Goal: Task Accomplishment & Management: Complete application form

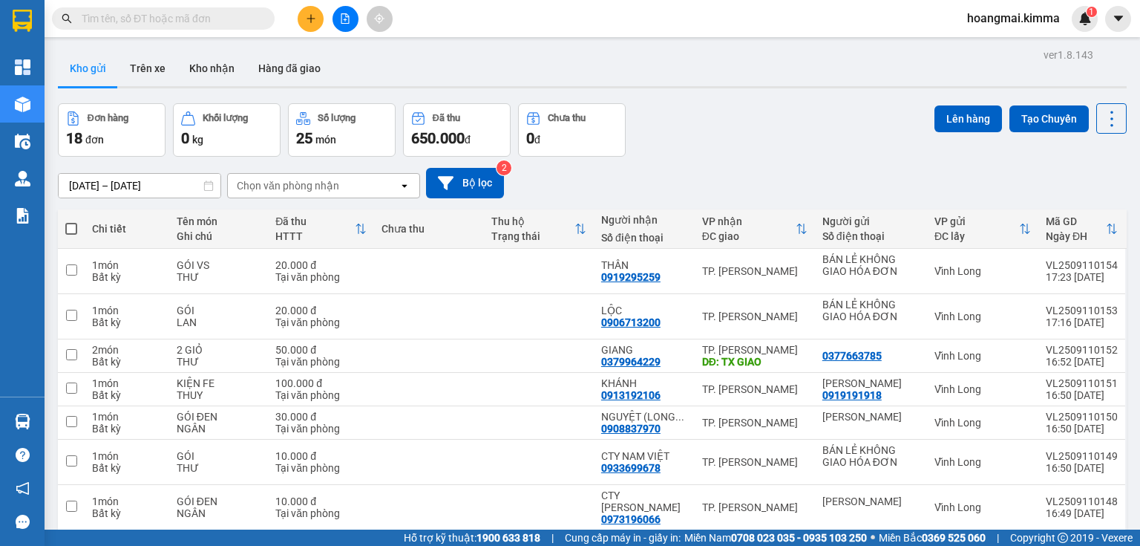
click at [424, 143] on span "650.000" at bounding box center [437, 138] width 53 height 18
click at [308, 22] on icon "plus" at bounding box center [311, 18] width 10 height 10
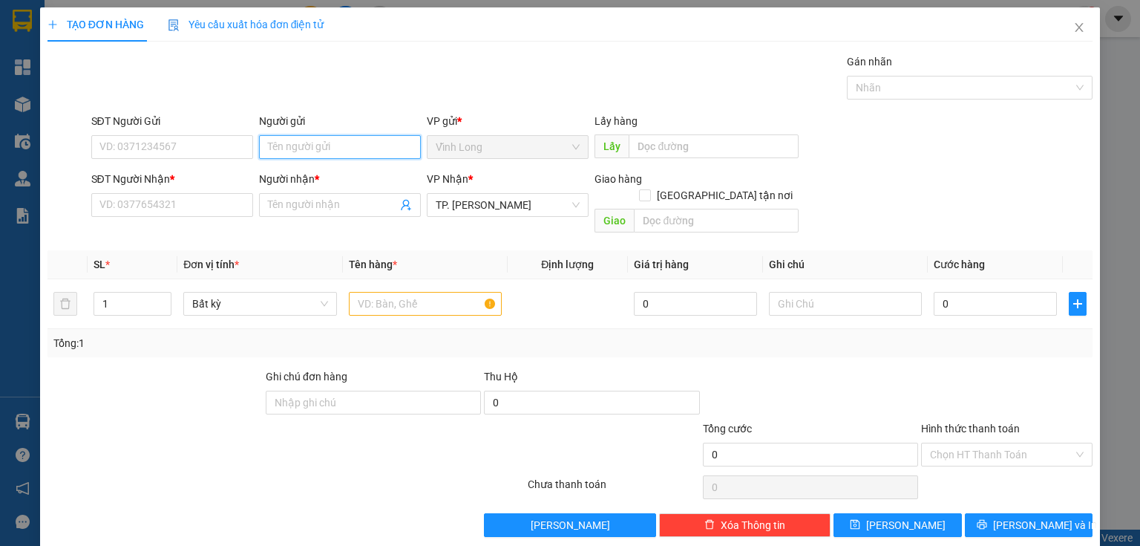
click at [314, 148] on input "Người gửi" at bounding box center [340, 147] width 162 height 24
type input "BA"
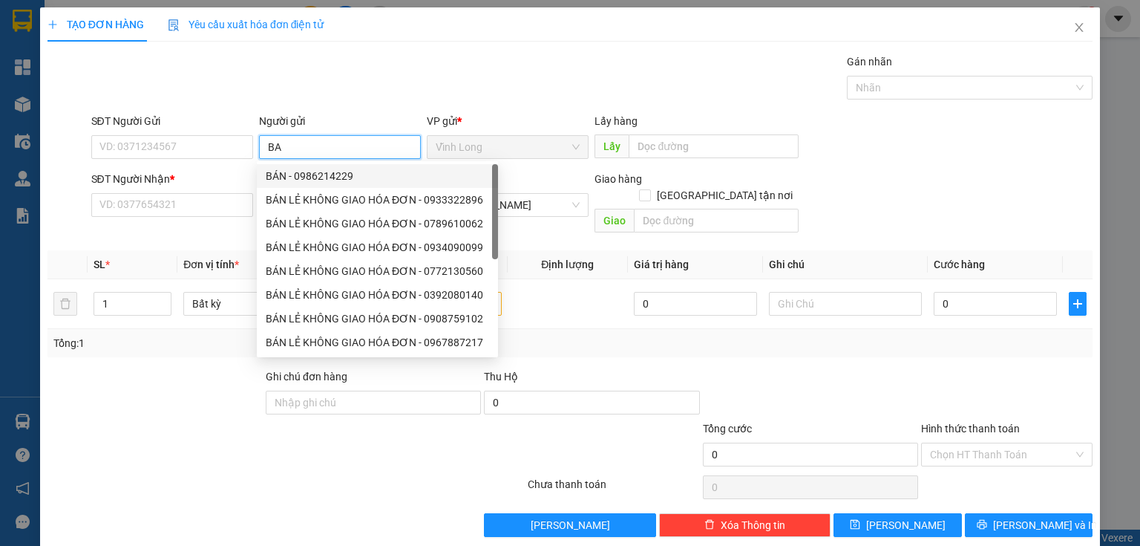
click at [312, 171] on div "BÁN - 0986214229" at bounding box center [377, 176] width 223 height 16
type input "0986214229"
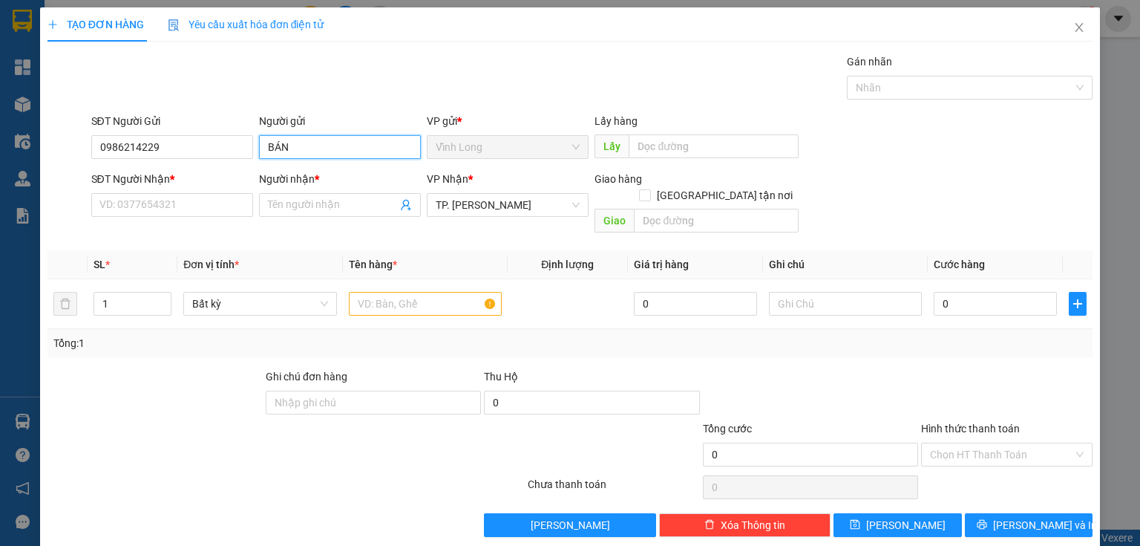
click at [309, 148] on input "BÁN" at bounding box center [340, 147] width 162 height 24
type input "BÁN"
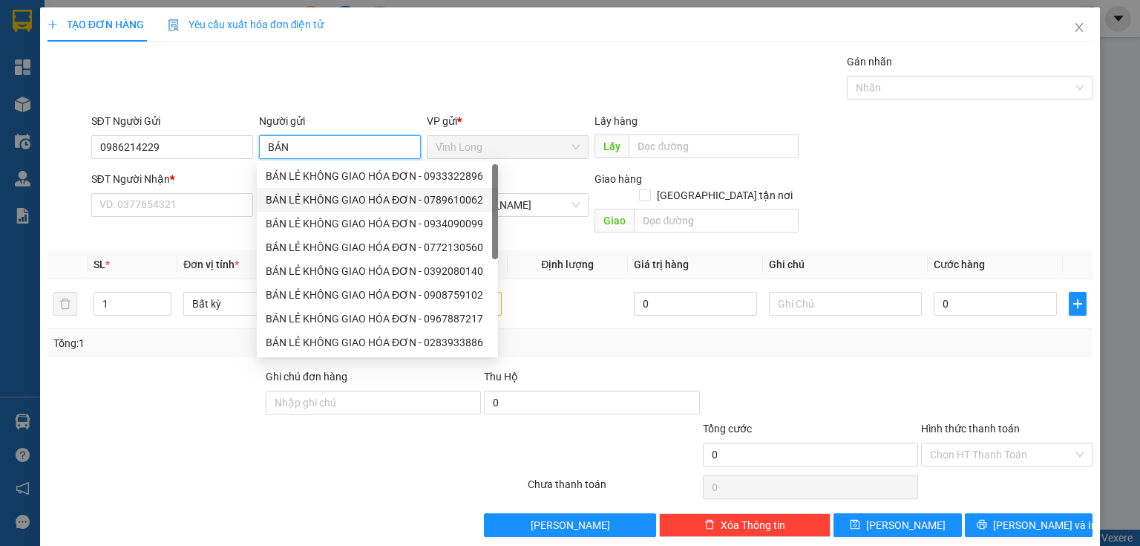
click at [317, 197] on div "BÁN LẺ KHÔNG GIAO HÓA ĐƠN - 0789610062" at bounding box center [377, 200] width 223 height 16
type input "0789610062"
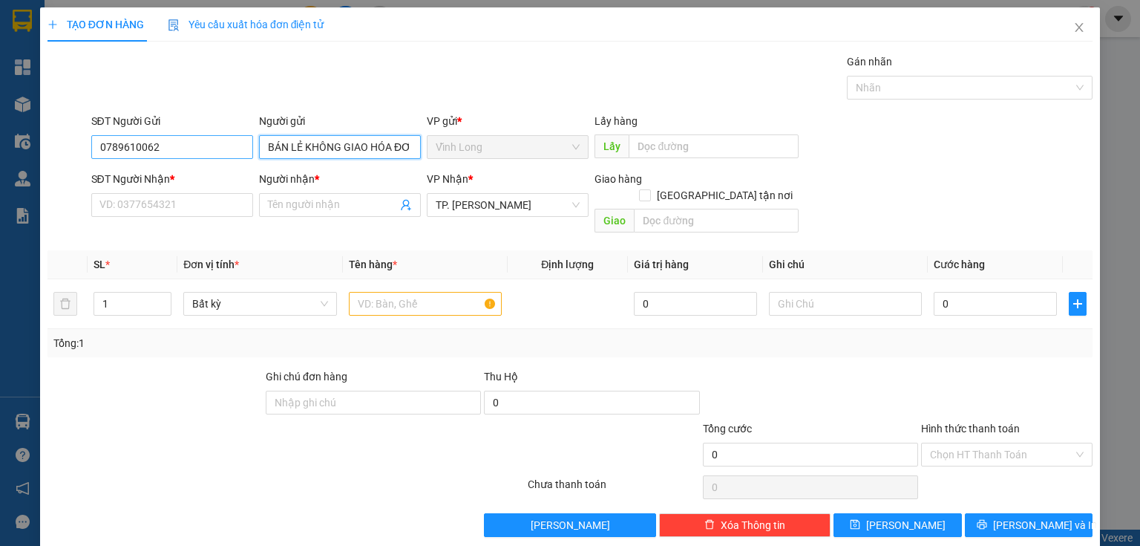
type input "BÁN LẺ KHÔNG GIAO HÓA ĐƠN"
drag, startPoint x: 197, startPoint y: 143, endPoint x: 0, endPoint y: 177, distance: 199.7
click at [0, 177] on div "TẠO ĐƠN HÀNG Yêu cầu xuất hóa đơn điện tử Transit Pickup Surcharge Ids Transit …" at bounding box center [570, 273] width 1140 height 546
click at [462, 297] on input "text" at bounding box center [425, 304] width 153 height 24
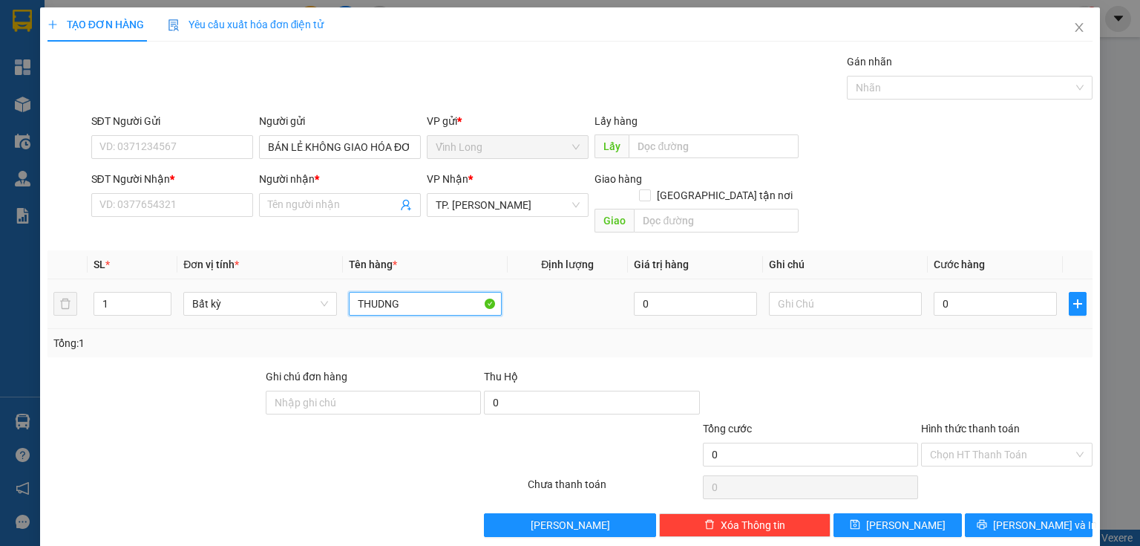
type input "THUDNG"
type input "HẰNG"
click at [411, 292] on input "THUDNG" at bounding box center [425, 304] width 153 height 24
type input "THÙNG"
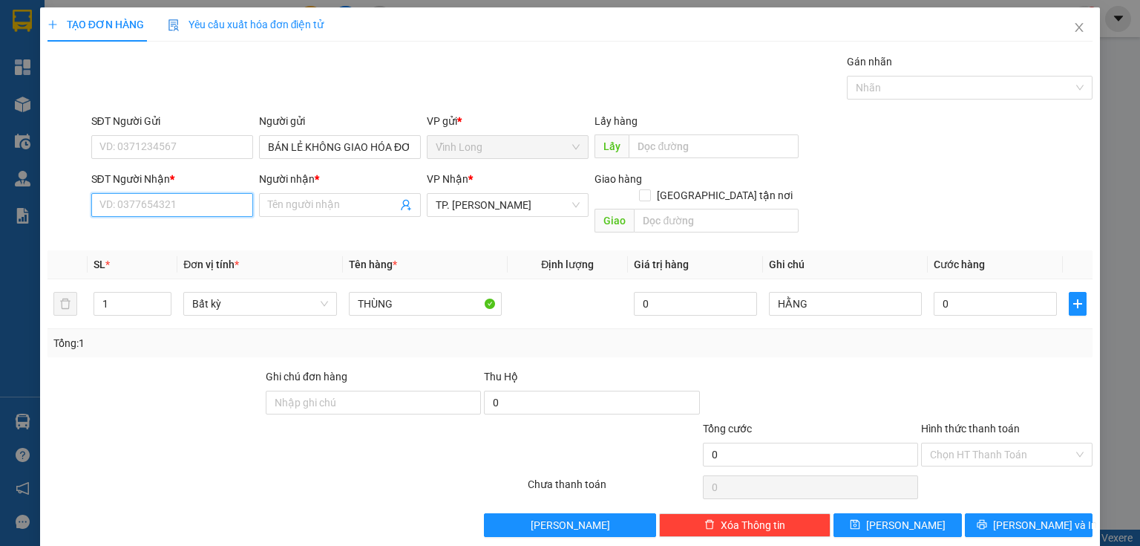
click at [245, 202] on input "SĐT Người Nhận *" at bounding box center [172, 205] width 162 height 24
type input "0903882729"
click at [228, 229] on div "0903882729 - CẢNH" at bounding box center [170, 234] width 143 height 16
type input "CẢNH"
type input "0903882729"
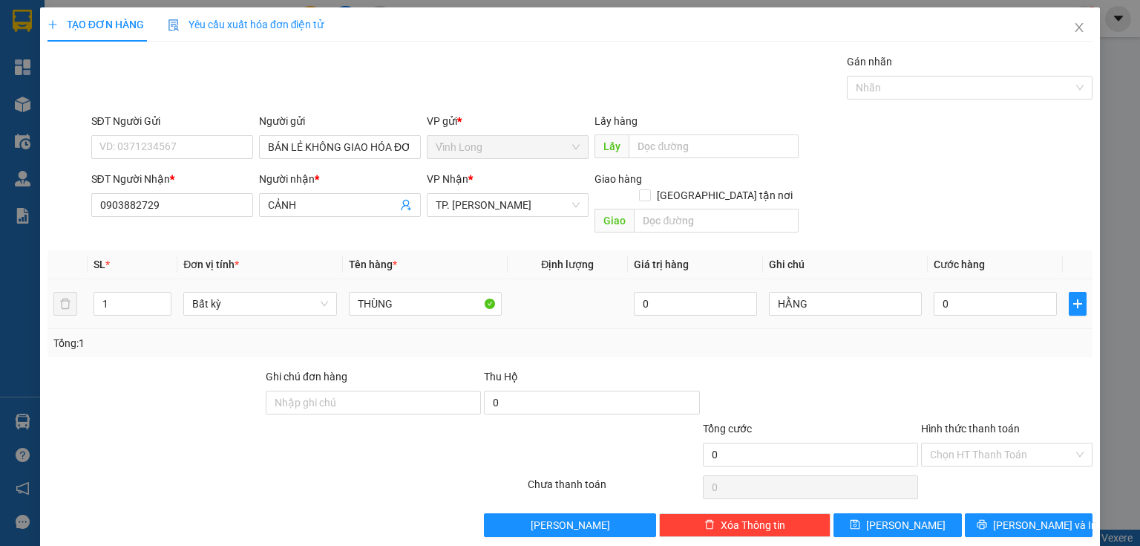
click at [690, 310] on td "0" at bounding box center [695, 304] width 135 height 50
click at [970, 292] on input "0" at bounding box center [995, 304] width 123 height 24
type input "4"
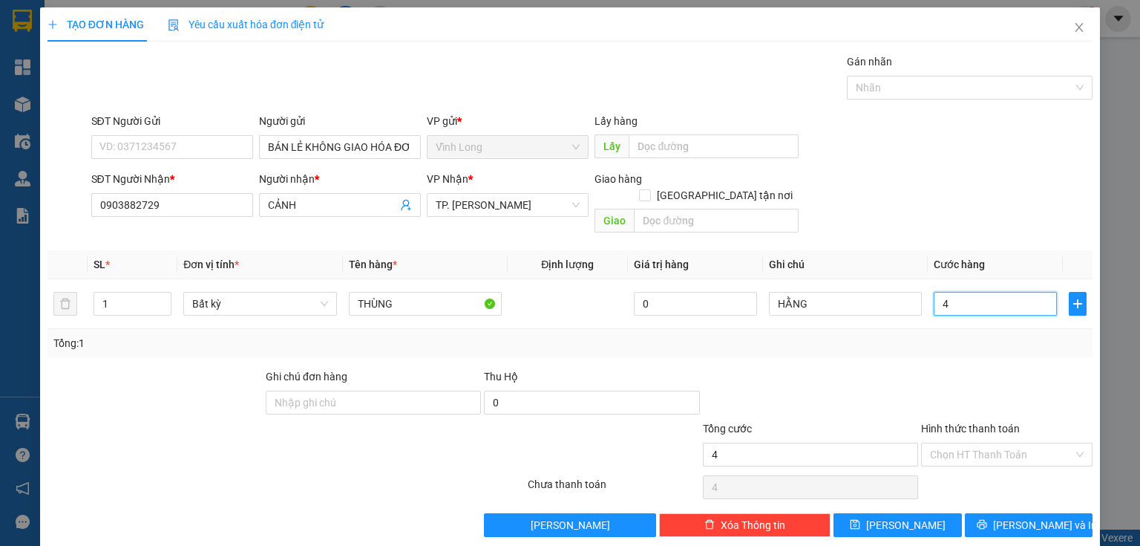
type input "40"
type input "40.000"
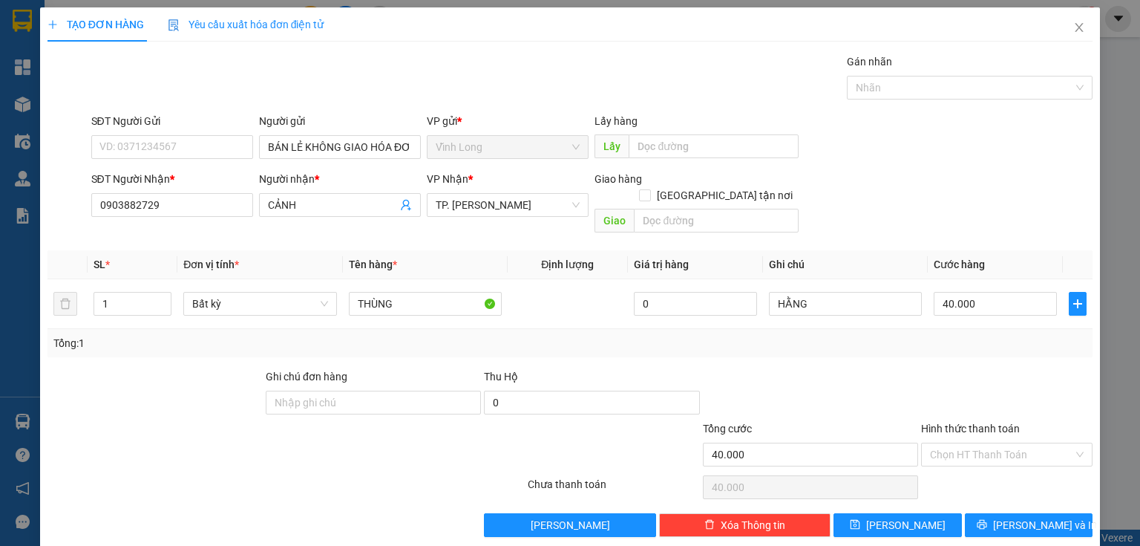
click at [950, 394] on div at bounding box center [1007, 394] width 174 height 52
click at [976, 443] on input "Hình thức thanh toán" at bounding box center [1001, 454] width 143 height 22
click at [979, 462] on div "Tại văn phòng" at bounding box center [999, 466] width 153 height 16
type input "0"
click at [990, 513] on button "[PERSON_NAME] và In" at bounding box center [1029, 525] width 128 height 24
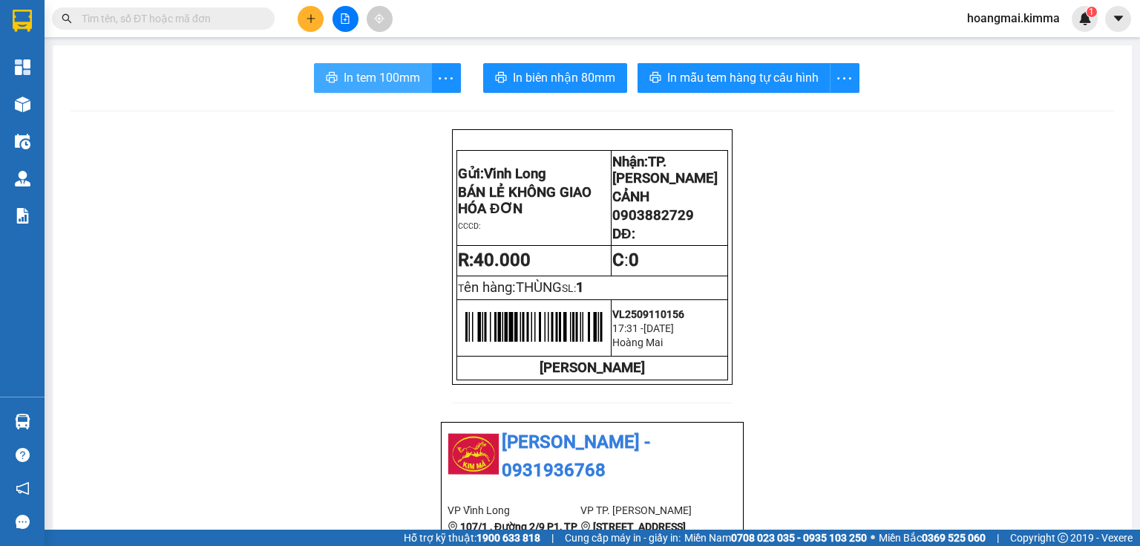
click at [344, 71] on span "In tem 100mm" at bounding box center [382, 77] width 76 height 19
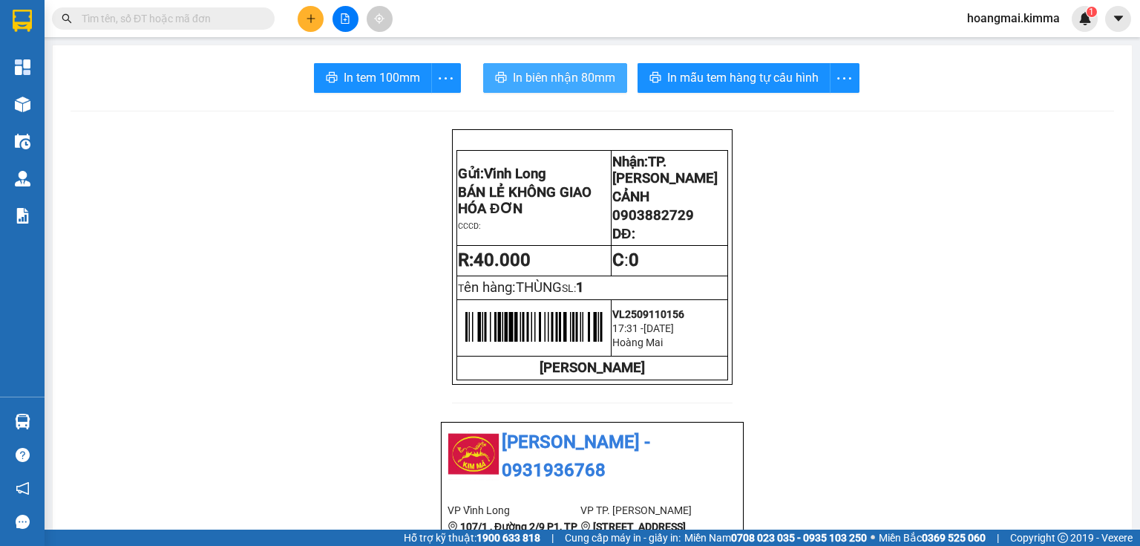
click at [562, 83] on span "In biên nhận 80mm" at bounding box center [564, 77] width 102 height 19
click at [313, 18] on icon "plus" at bounding box center [311, 18] width 8 height 1
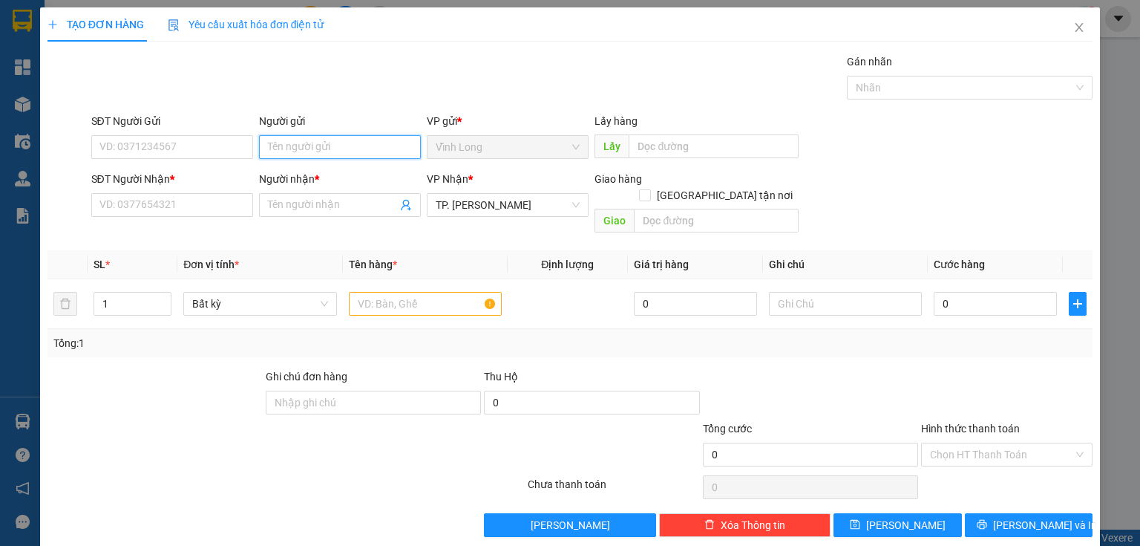
click at [333, 152] on input "Người gửi" at bounding box center [340, 147] width 162 height 24
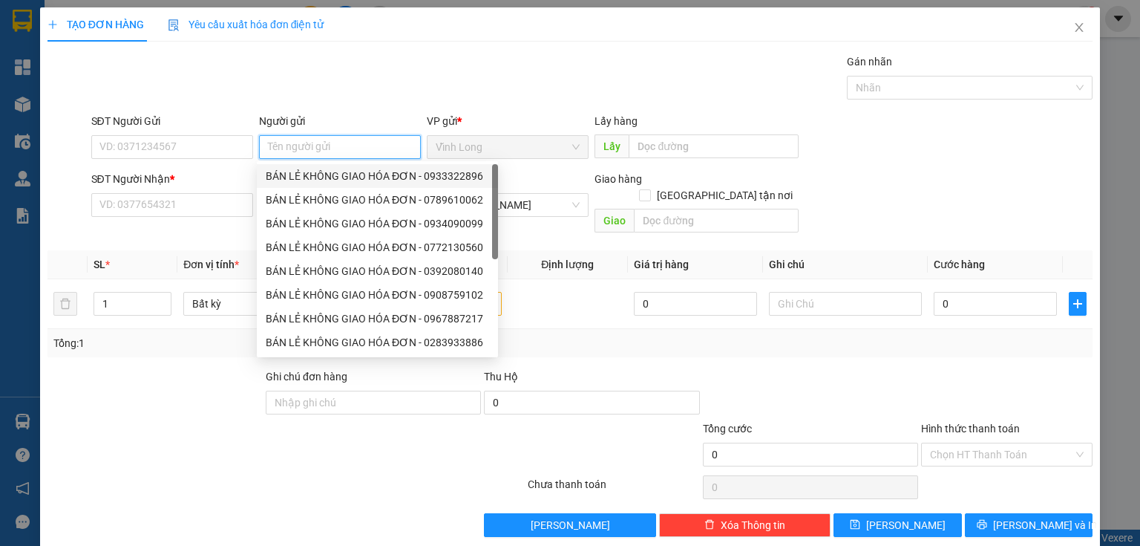
click at [341, 175] on div "BÁN LẺ KHÔNG GIAO HÓA ĐƠN - 0933322896" at bounding box center [377, 176] width 223 height 16
type input "0933322896"
type input "BÁN LẺ KHÔNG GIAO HÓA ĐƠN"
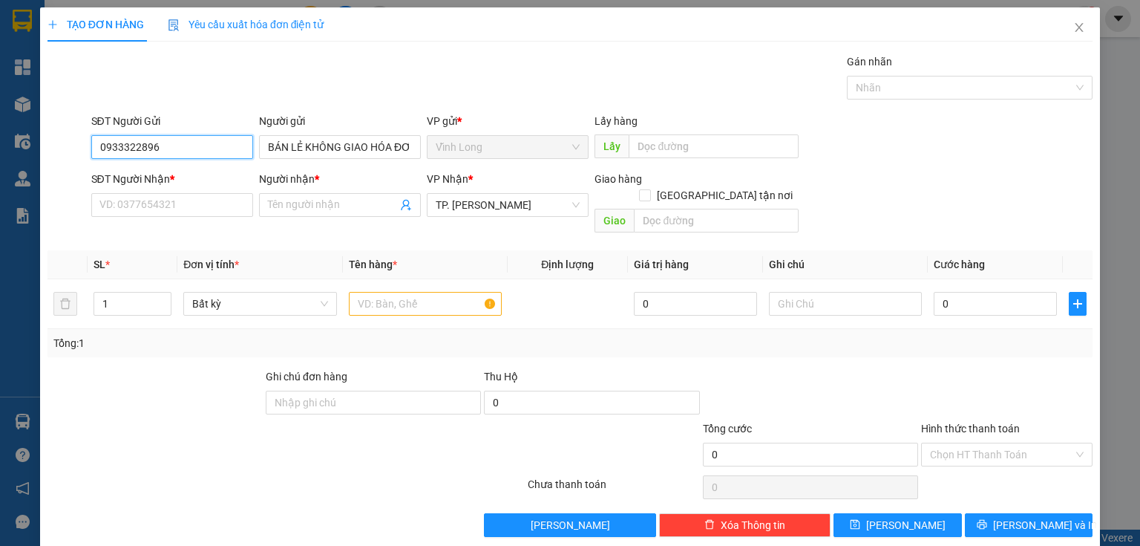
drag, startPoint x: 209, startPoint y: 146, endPoint x: 0, endPoint y: 182, distance: 211.8
click at [0, 181] on div "TẠO ĐƠN HÀNG Yêu cầu xuất hóa đơn điện tử Transit Pickup Surcharge Ids Transit …" at bounding box center [570, 273] width 1140 height 546
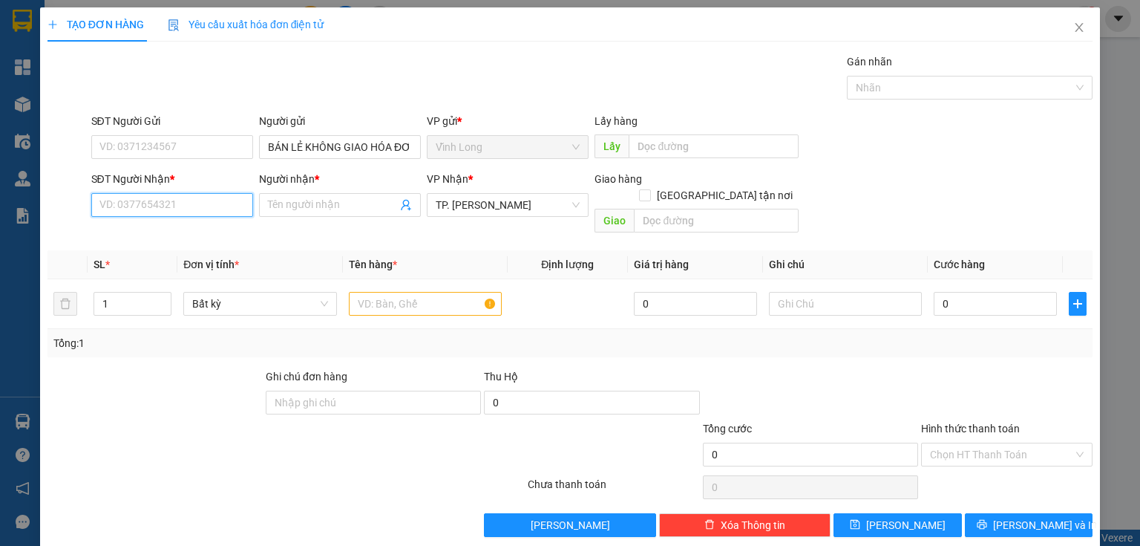
click at [183, 194] on input "SĐT Người Nhận *" at bounding box center [172, 205] width 162 height 24
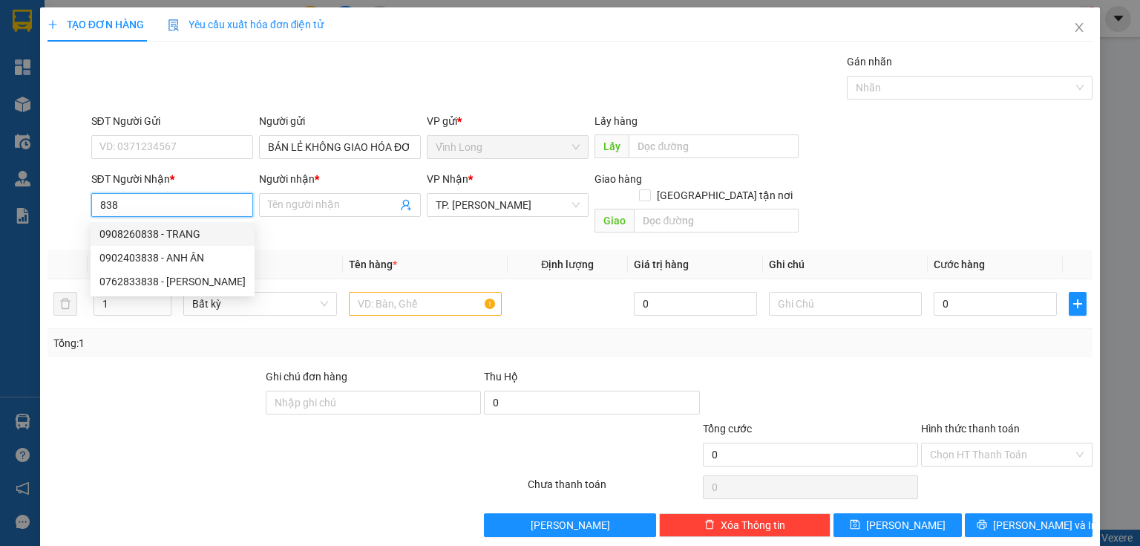
click at [186, 229] on div "0908260838 - TRANG" at bounding box center [172, 234] width 146 height 16
type input "0908260838"
type input "TRANG"
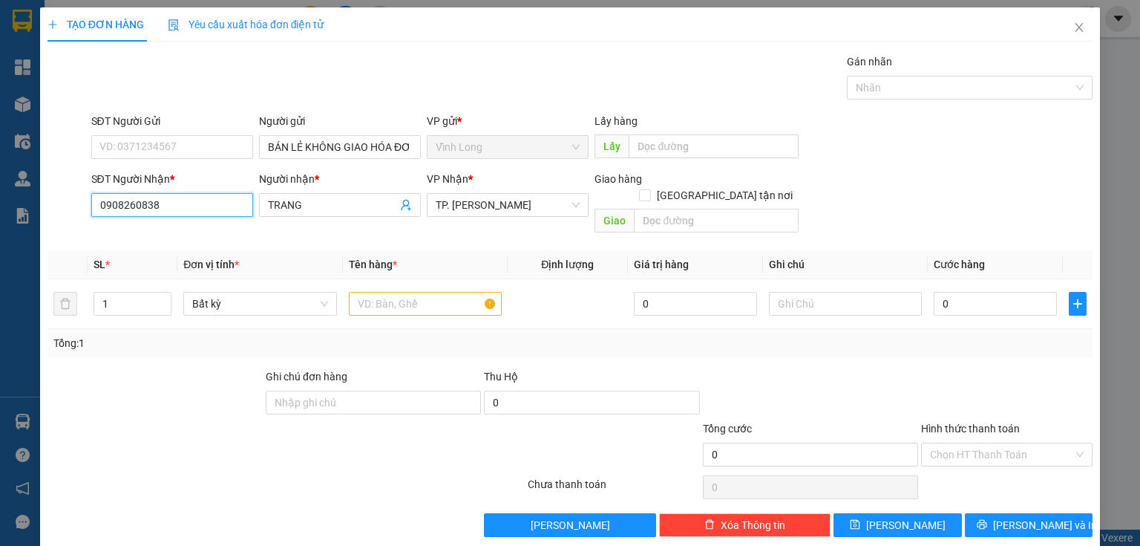
drag, startPoint x: 181, startPoint y: 200, endPoint x: 56, endPoint y: 214, distance: 125.5
click at [59, 214] on div "SĐT Người Nhận * 0908260838 0908260838 Người nhận * TRANG VP Nhận * TP. [PERSON…" at bounding box center [570, 205] width 1048 height 68
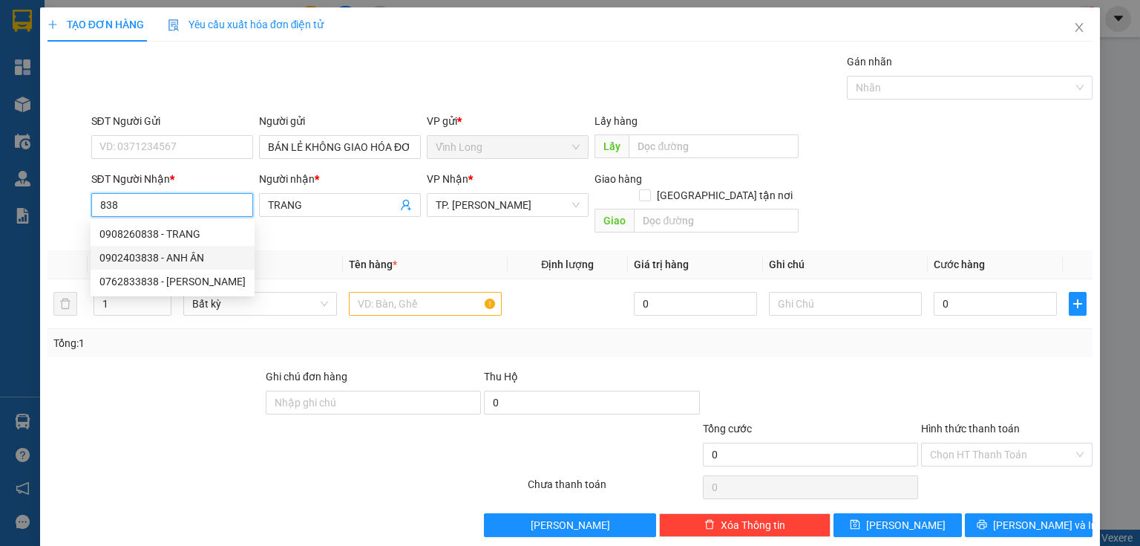
click at [151, 262] on div "0902403838 - ANH ÂN" at bounding box center [172, 257] width 146 height 16
type input "0902403838"
type input "ANH ÂN"
type input "0902403838"
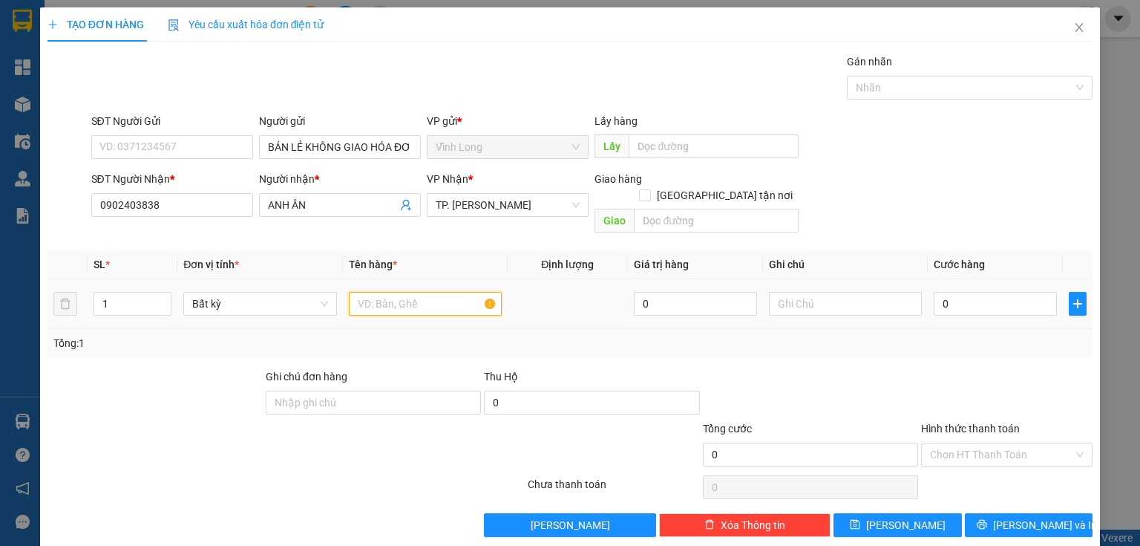
click at [414, 292] on input "text" at bounding box center [425, 304] width 153 height 24
type input "GÓI"
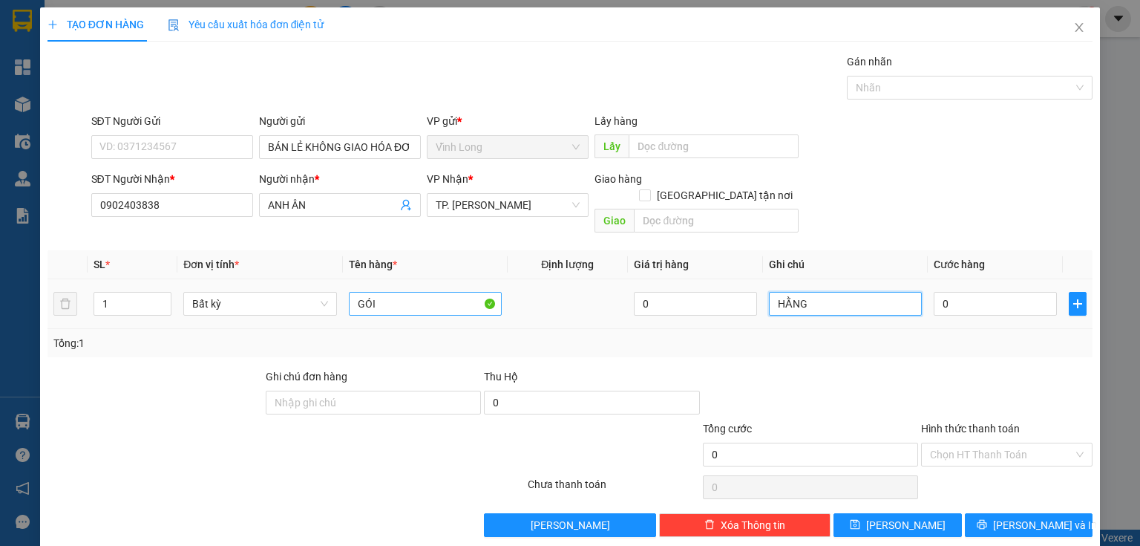
type input "HẰNG"
type input "6"
type input "60"
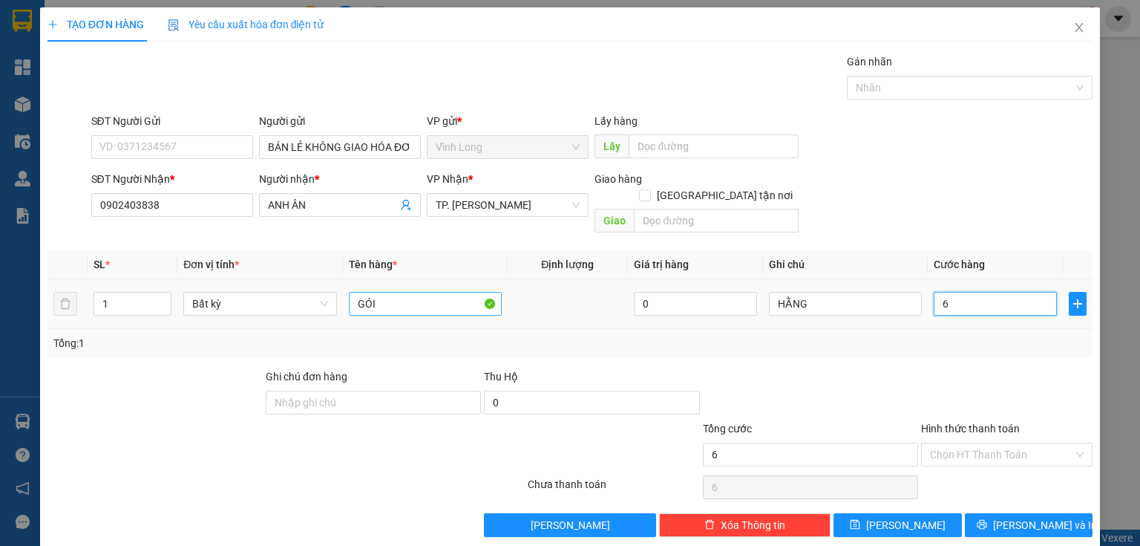
type input "60"
type input "60.000"
click at [920, 392] on div at bounding box center [1007, 394] width 174 height 52
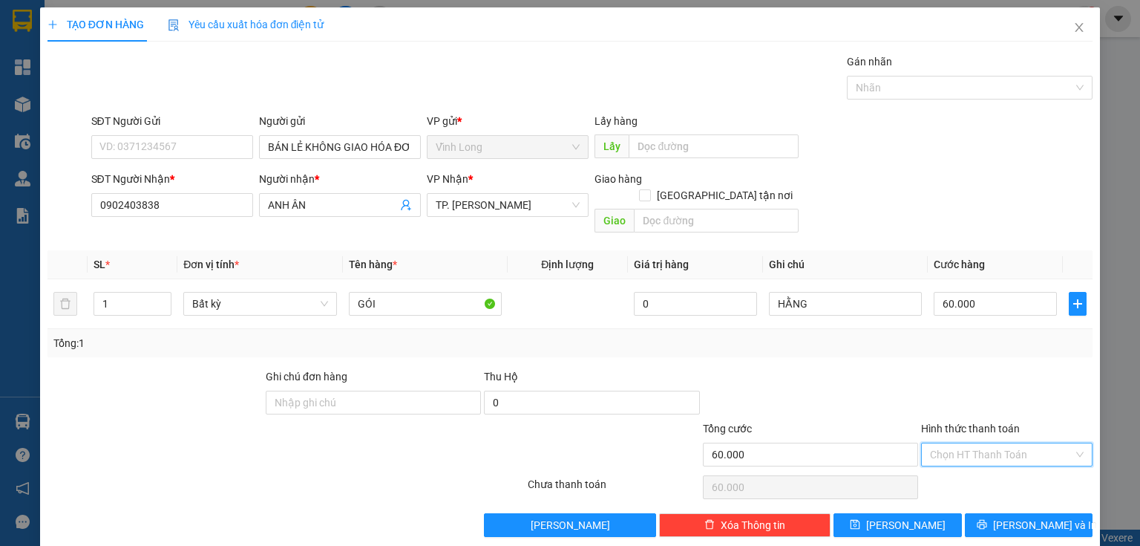
drag, startPoint x: 966, startPoint y: 433, endPoint x: 968, endPoint y: 462, distance: 29.0
click at [967, 443] on input "Hình thức thanh toán" at bounding box center [1001, 454] width 143 height 22
click at [969, 462] on div "Tại văn phòng" at bounding box center [999, 466] width 153 height 16
type input "0"
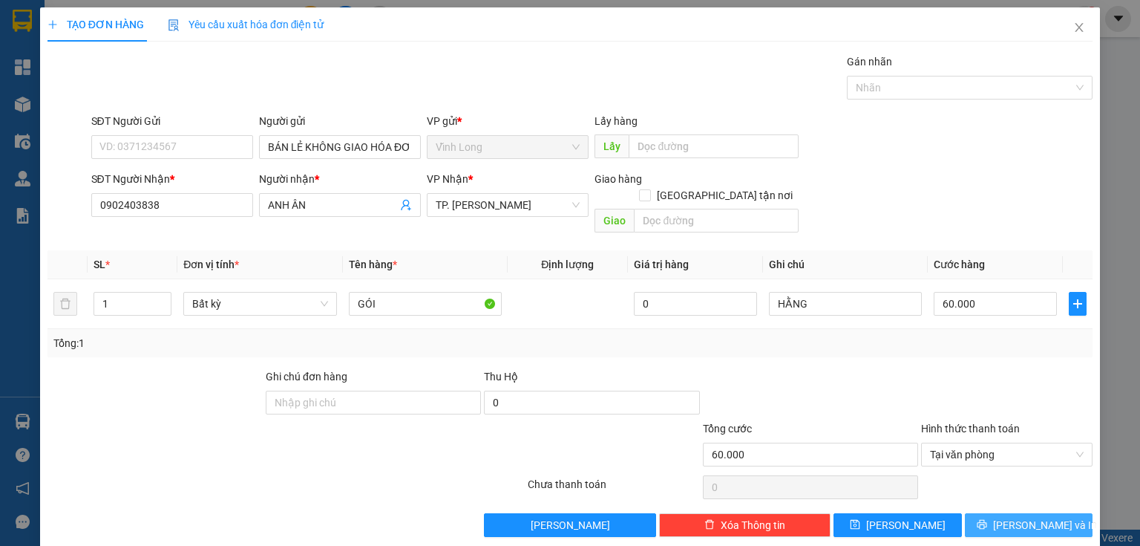
click at [1003, 513] on button "[PERSON_NAME] và In" at bounding box center [1029, 525] width 128 height 24
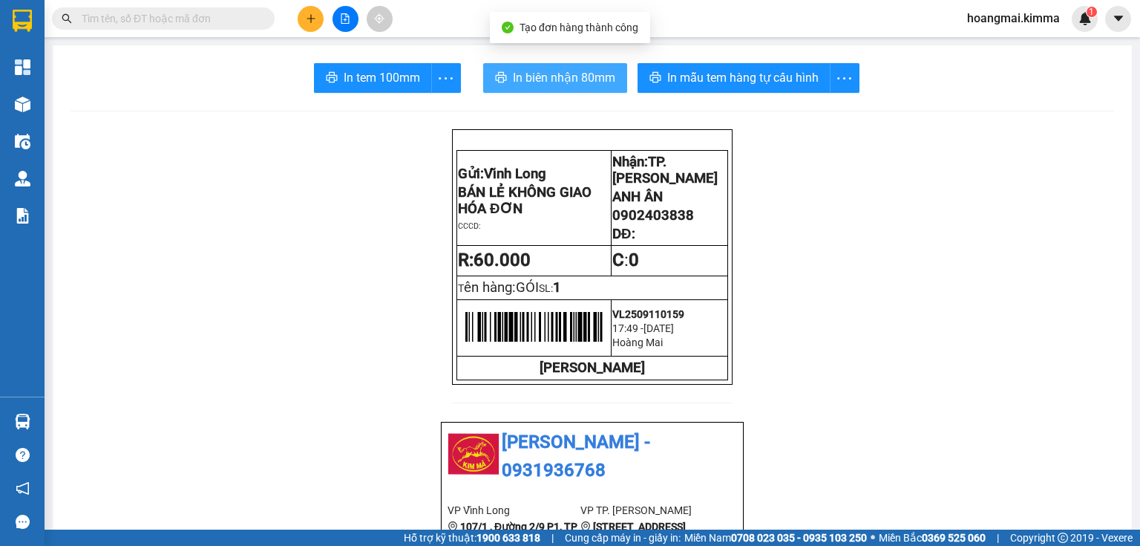
click at [567, 73] on span "In biên nhận 80mm" at bounding box center [564, 77] width 102 height 19
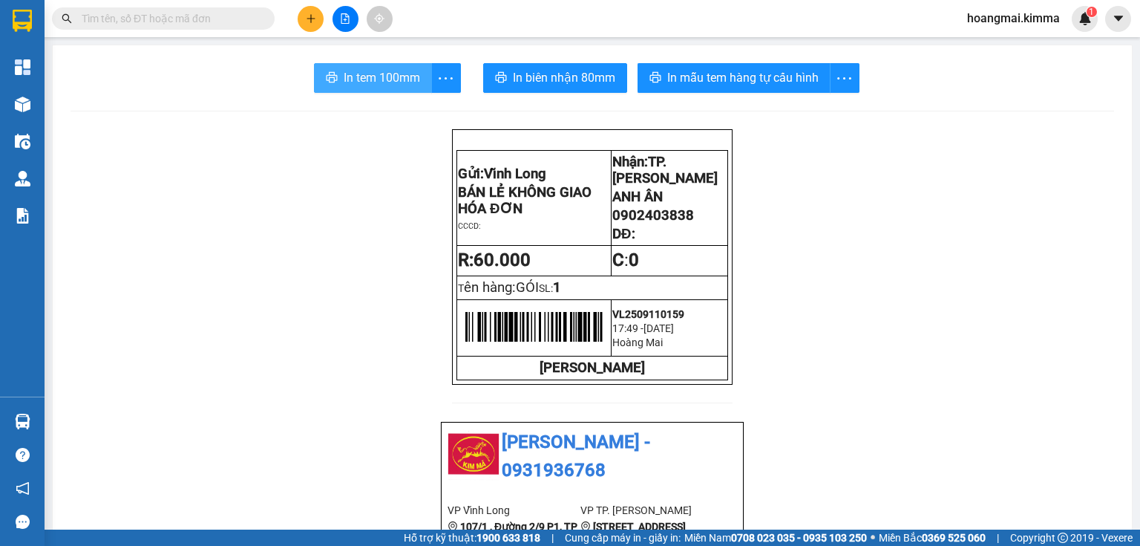
click at [393, 85] on span "In tem 100mm" at bounding box center [382, 77] width 76 height 19
click at [204, 15] on input "text" at bounding box center [169, 18] width 175 height 16
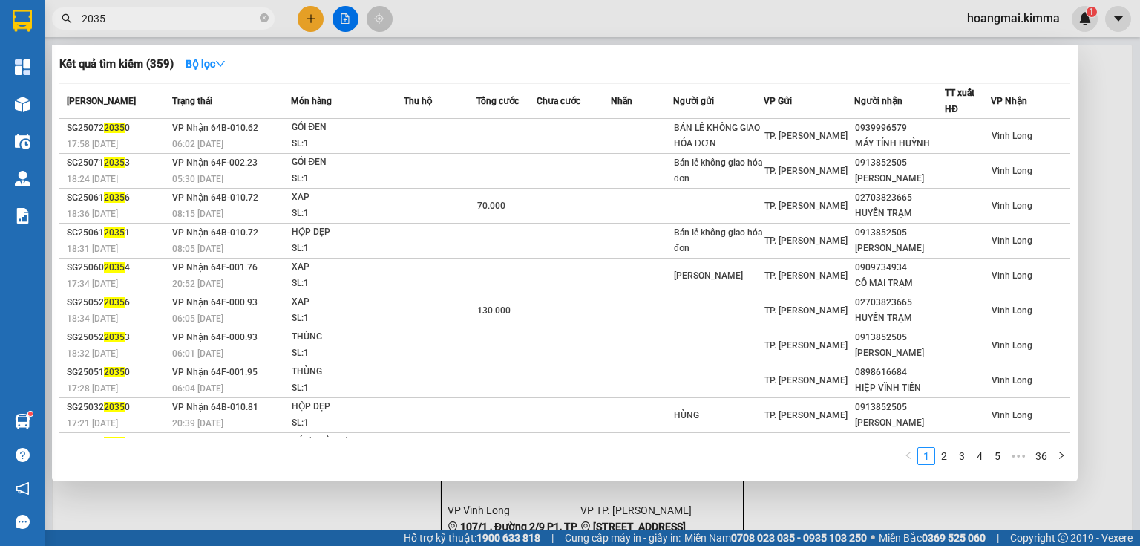
click at [215, 19] on input "2035" at bounding box center [169, 18] width 175 height 16
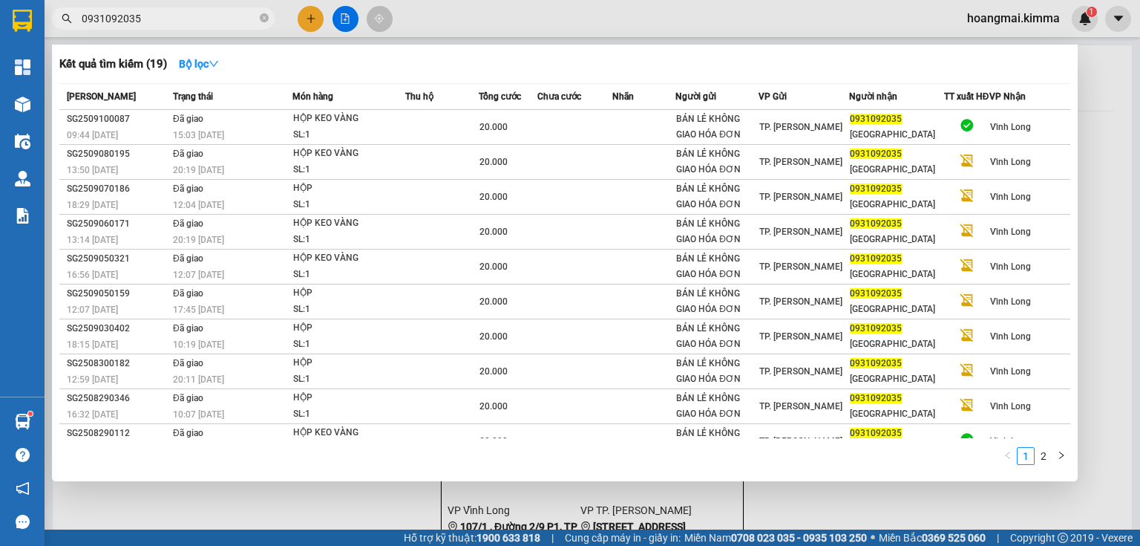
type input "0931092035"
